Goal: Use online tool/utility: Utilize a website feature to perform a specific function

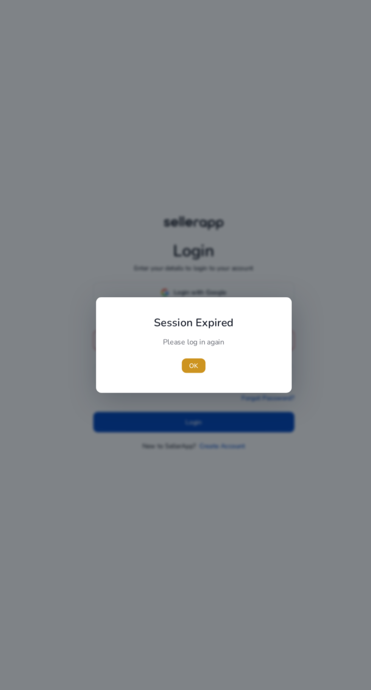
click at [191, 361] on span "button" at bounding box center [186, 362] width 20 height 18
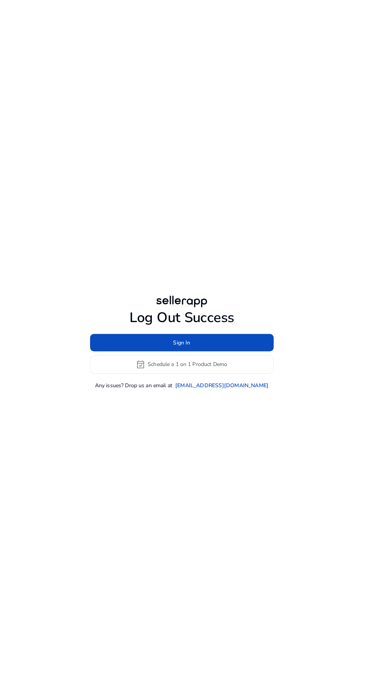
click at [253, 344] on span at bounding box center [186, 335] width 180 height 18
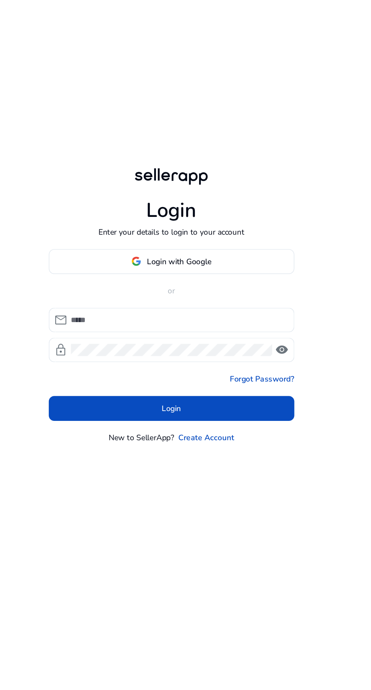
click at [187, 349] on input at bounding box center [190, 345] width 146 height 8
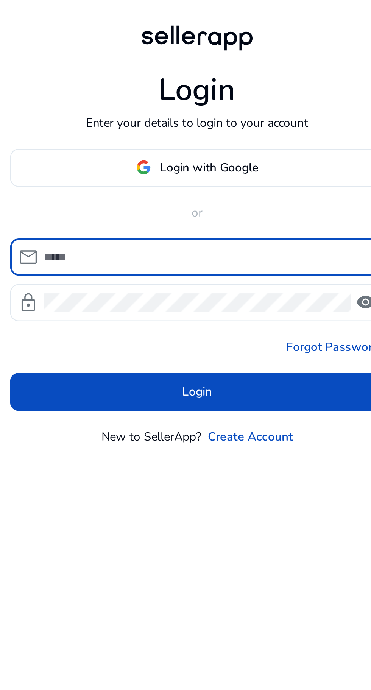
type input "**********"
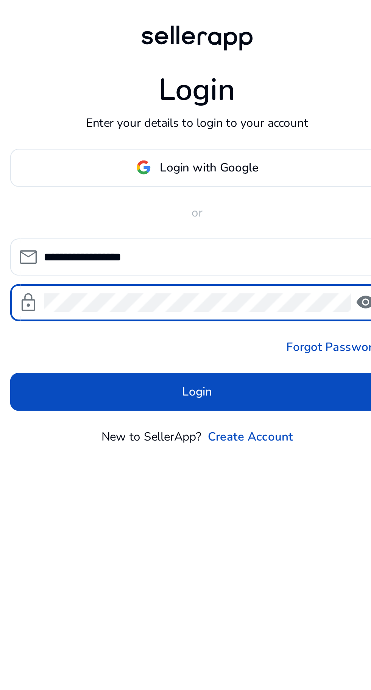
click button "Login" at bounding box center [186, 405] width 168 height 17
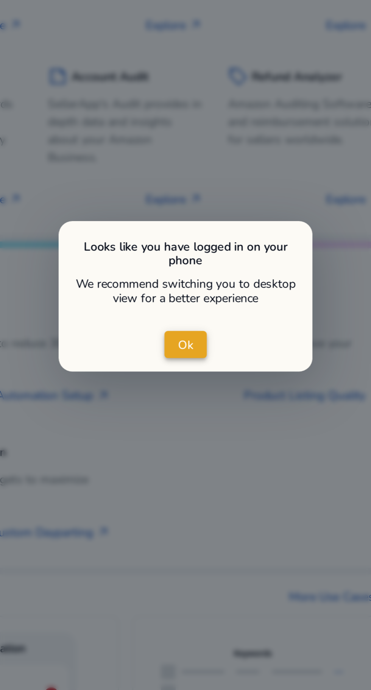
click at [194, 344] on span "close dialog" at bounding box center [185, 343] width 19 height 18
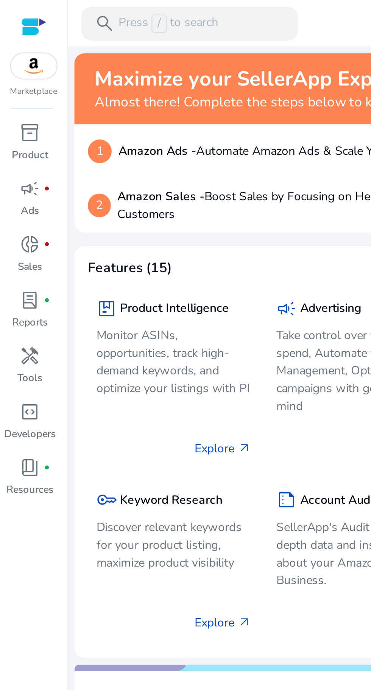
click at [15, 163] on span "handyman" at bounding box center [13, 159] width 9 height 9
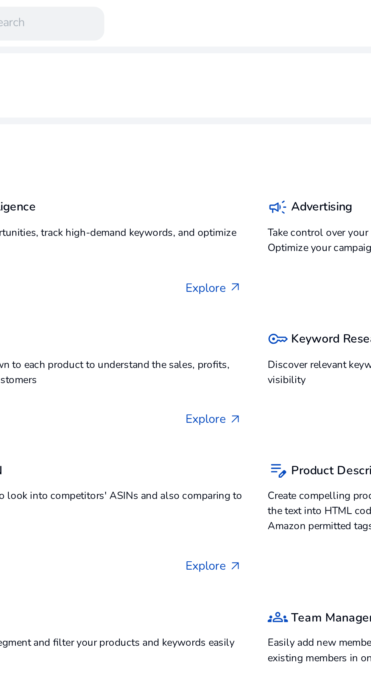
click at [139, 224] on p "Reverse ASIN helps to look into competitors' ASINs and also comparing to your o…" at bounding box center [119, 225] width 152 height 14
